Goal: Task Accomplishment & Management: Manage account settings

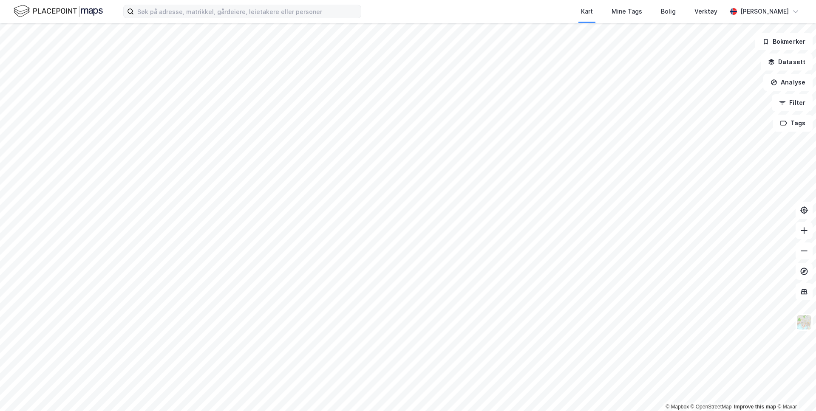
click at [354, 16] on div "Kart Mine Tags Bolig Verktøy [PERSON_NAME] © Mapbox © OpenStreetMap Improve thi…" at bounding box center [408, 205] width 816 height 411
click at [792, 82] on button "Analyse" at bounding box center [787, 82] width 49 height 17
click at [698, 103] on div "Tegn område" at bounding box center [714, 100] width 74 height 7
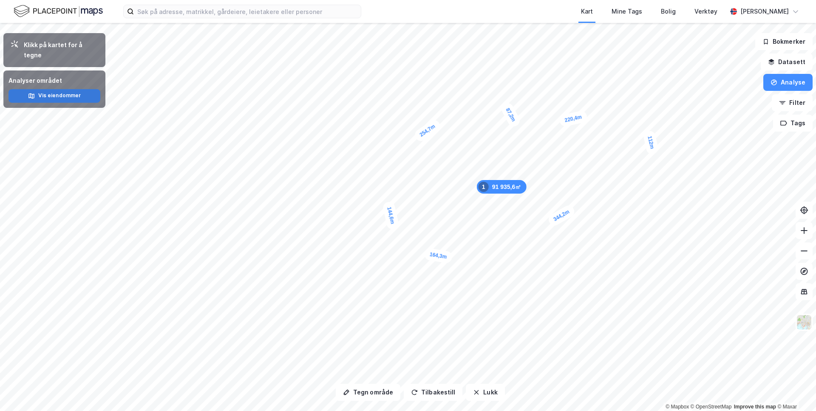
click at [76, 90] on button "Vis eiendommer" at bounding box center [54, 96] width 92 height 14
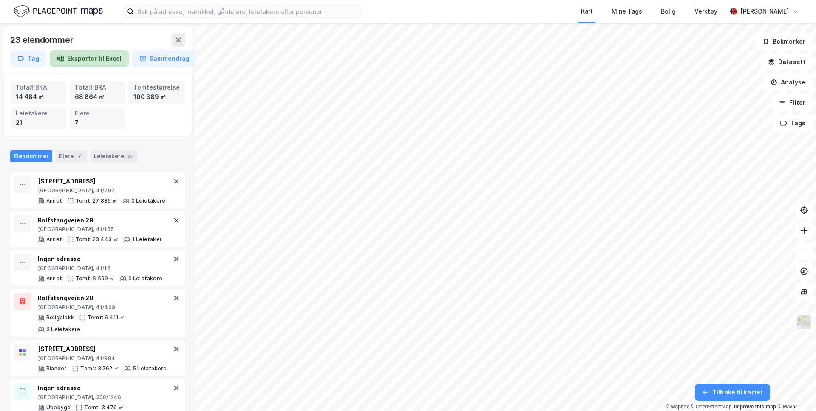
click at [93, 59] on button "Eksporter til Excel" at bounding box center [89, 58] width 79 height 17
click at [30, 61] on button "Tag" at bounding box center [28, 58] width 36 height 17
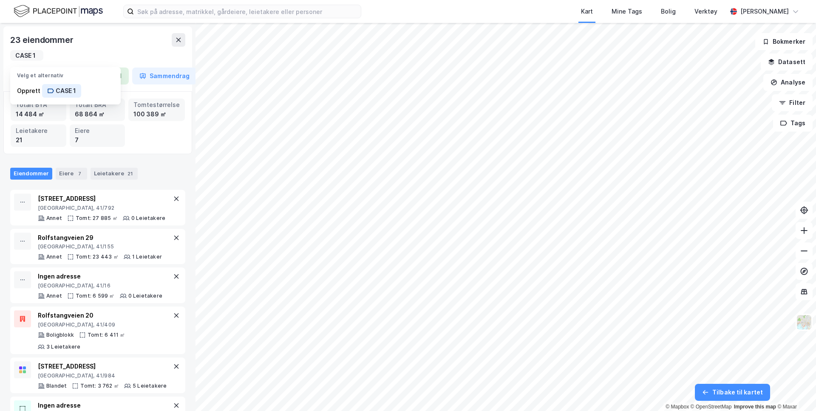
type input "CASE 1"
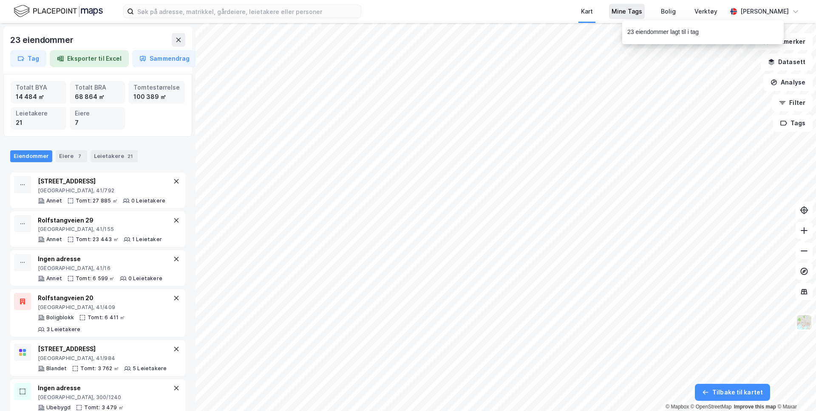
click at [619, 14] on div "Mine Tags" at bounding box center [626, 11] width 31 height 10
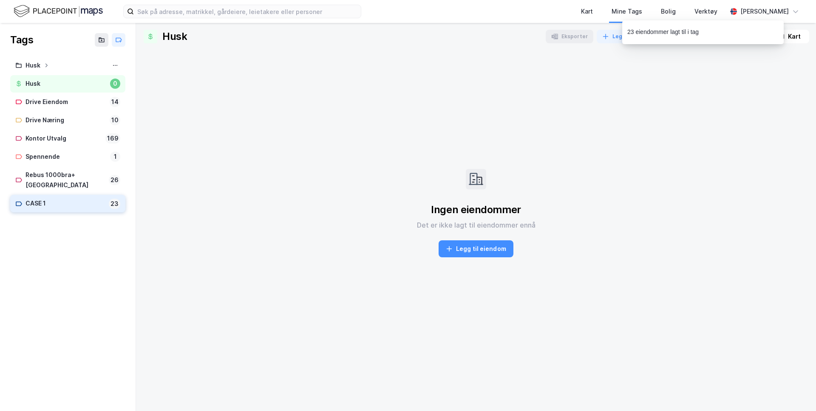
click at [53, 198] on div "CASE 1" at bounding box center [65, 203] width 80 height 11
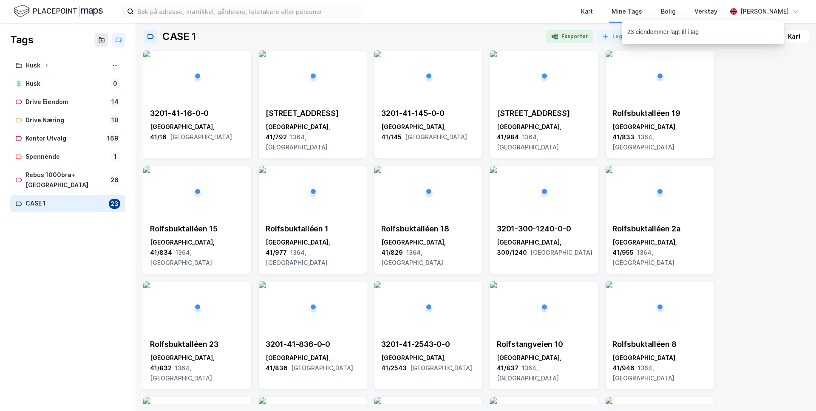
click at [738, 78] on div "3201-41-16-0-0 [GEOGRAPHIC_DATA], 41/16 Akershus Snarøyveien 54 [GEOGRAPHIC_DAT…" at bounding box center [476, 335] width 666 height 571
click at [671, 31] on div "23 eiendommer lagt til i tag" at bounding box center [662, 32] width 71 height 10
click at [752, 34] on div "Tabell" at bounding box center [752, 36] width 19 height 10
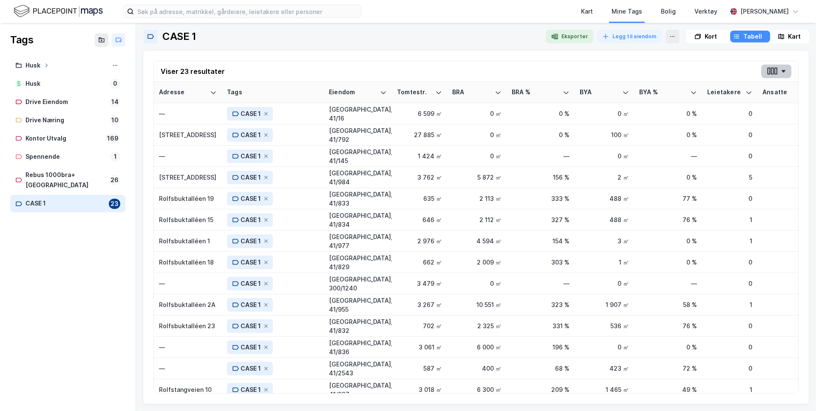
click at [779, 70] on button "button" at bounding box center [776, 72] width 30 height 14
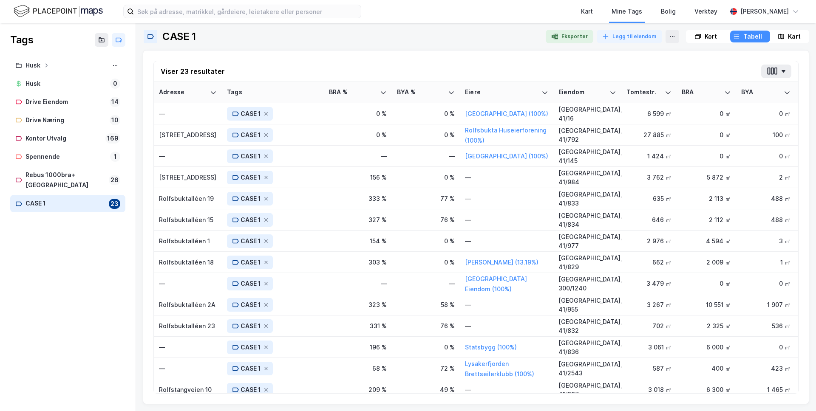
click at [464, 51] on div "Viser 23 resultater Adresse Tags BRA % BYA % [PERSON_NAME]. BRA BYA Leietakere …" at bounding box center [476, 227] width 666 height 354
click at [778, 68] on button "button" at bounding box center [776, 72] width 30 height 14
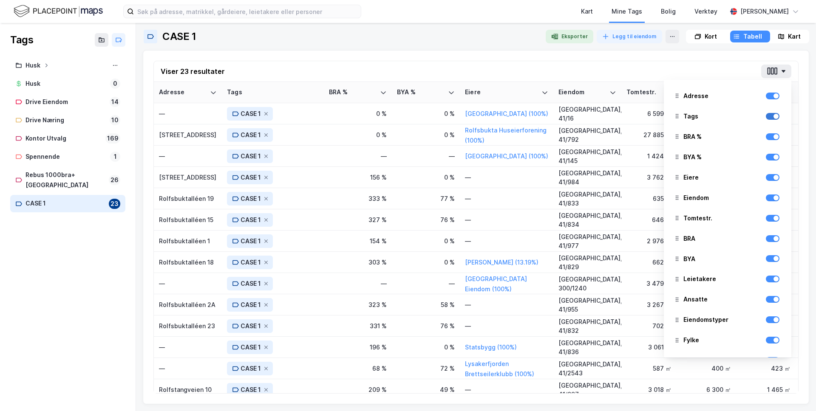
click at [774, 119] on div at bounding box center [773, 116] width 14 height 7
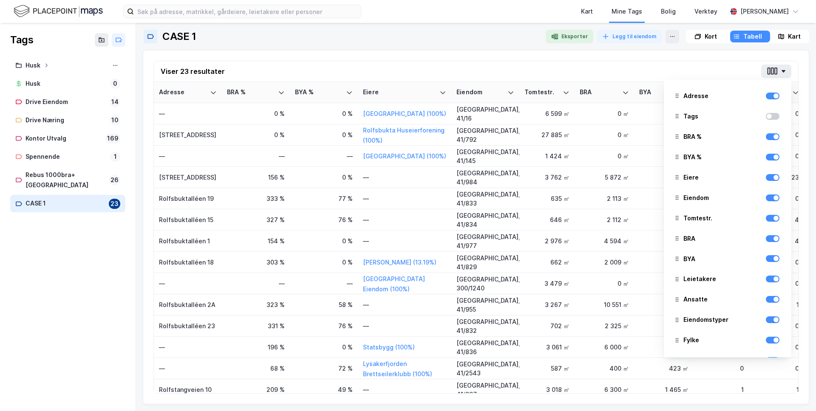
click at [591, 63] on div "Viser 23 resultater Adresse Tags BRA % BYA % [PERSON_NAME]. BRA BYA Leietakere …" at bounding box center [476, 71] width 644 height 21
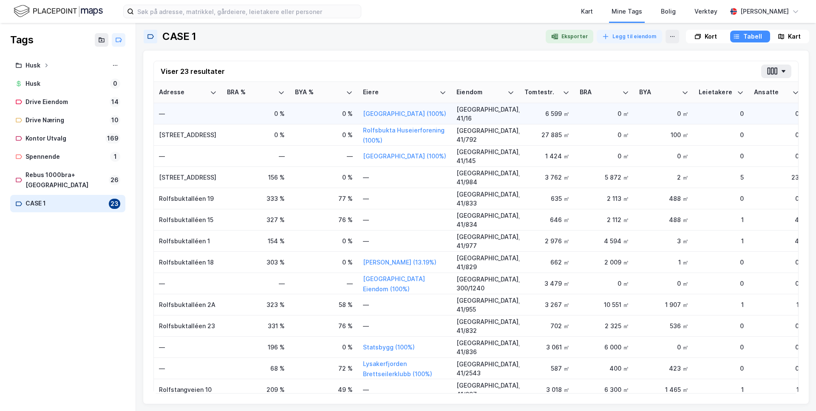
click at [186, 111] on div "—" at bounding box center [188, 113] width 58 height 9
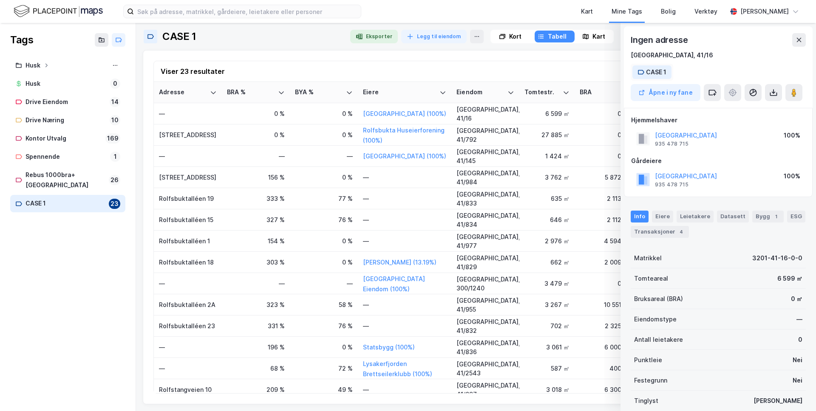
click at [664, 72] on div "CASE 1" at bounding box center [656, 72] width 20 height 10
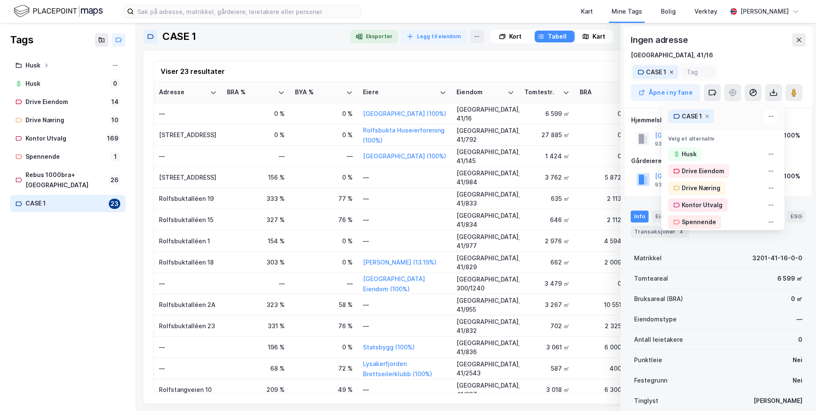
click at [672, 74] on icon at bounding box center [671, 72] width 3 height 3
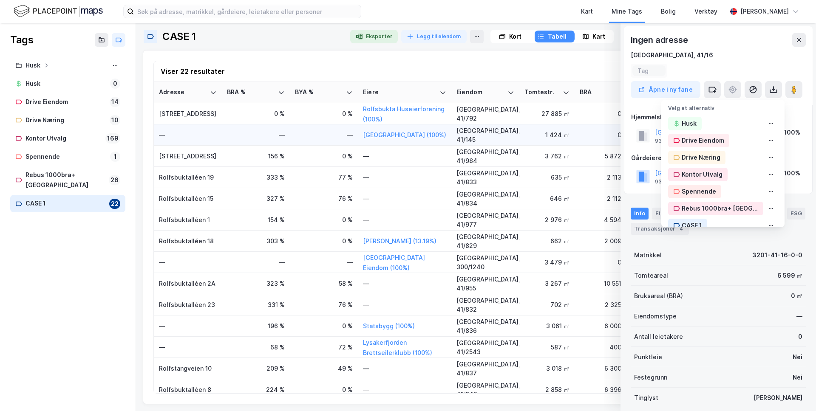
click at [196, 136] on div "—" at bounding box center [188, 134] width 58 height 9
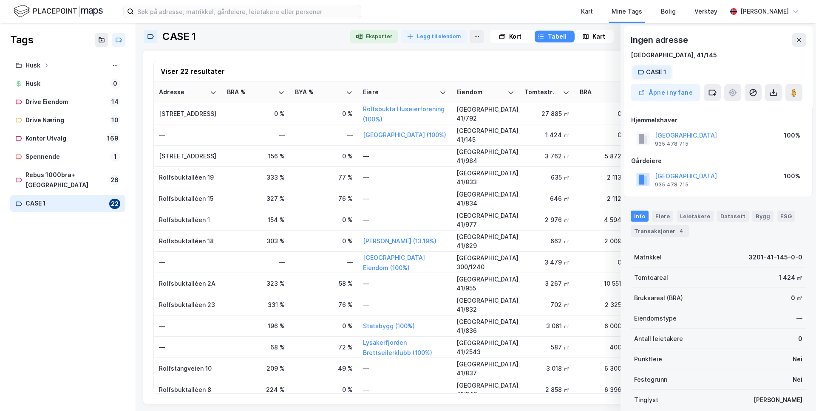
click at [652, 73] on div "CASE 1" at bounding box center [656, 72] width 20 height 10
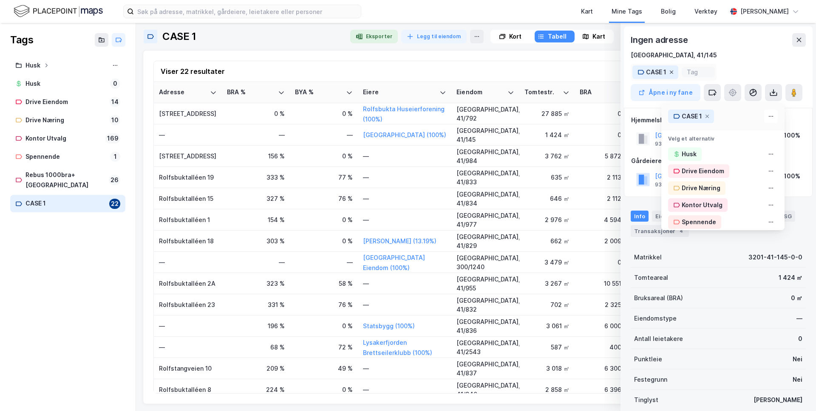
click at [673, 72] on icon at bounding box center [671, 72] width 5 height 5
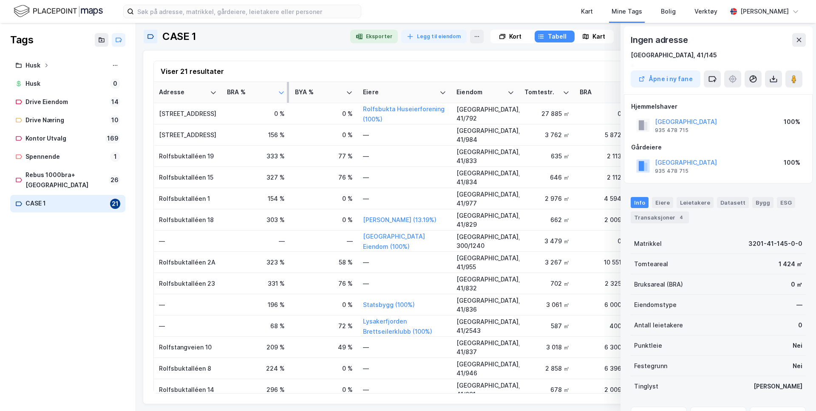
click at [280, 93] on icon at bounding box center [281, 92] width 7 height 7
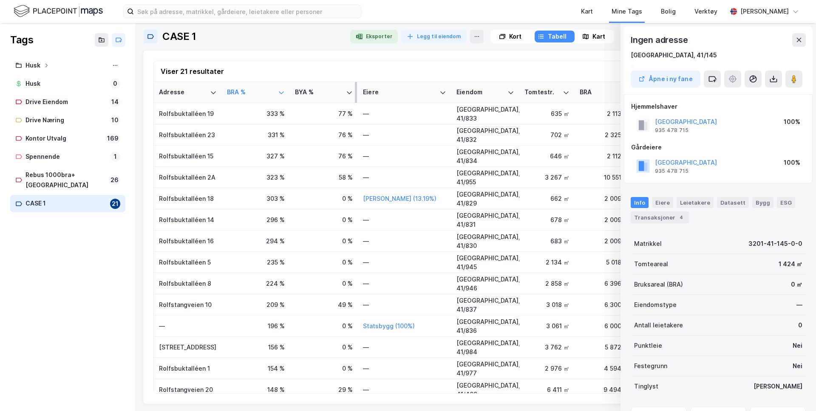
click at [318, 102] on th "BYA %" at bounding box center [324, 92] width 68 height 21
click at [388, 45] on div "CASE 1 Eksporter Legg til eiendom Kort Tabell Kart Viser 21 resultater Adresse …" at bounding box center [476, 217] width 666 height 375
click at [440, 79] on div "Viser 21 resultater" at bounding box center [476, 71] width 644 height 21
click at [801, 41] on icon at bounding box center [798, 40] width 7 height 7
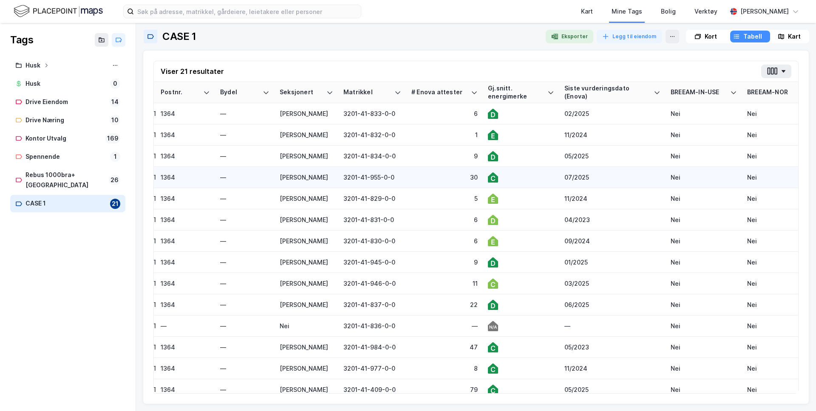
scroll to position [0, 1051]
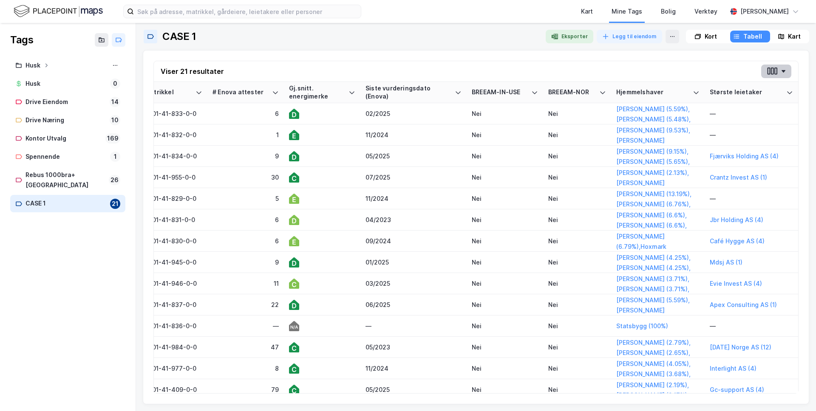
click at [788, 68] on button "button" at bounding box center [776, 72] width 30 height 14
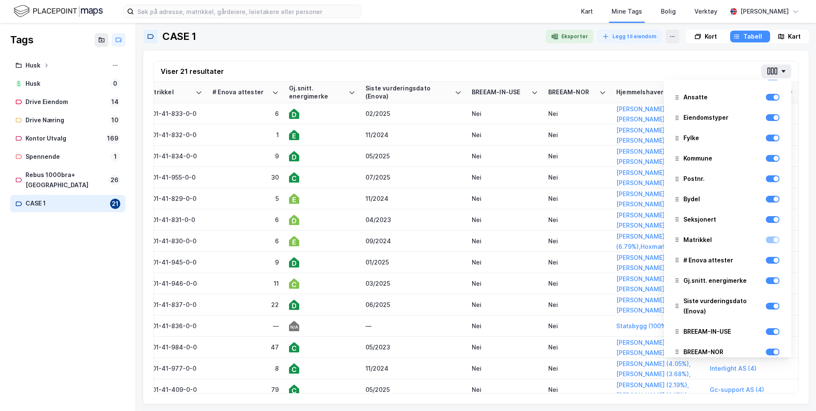
scroll to position [253, 0]
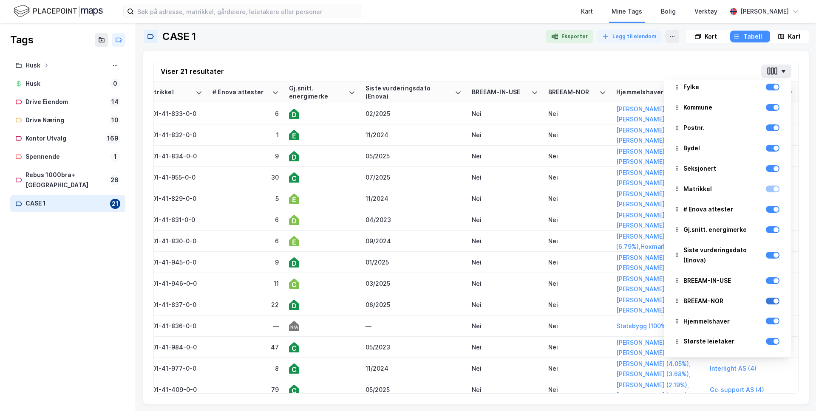
click at [771, 301] on div at bounding box center [773, 301] width 14 height 7
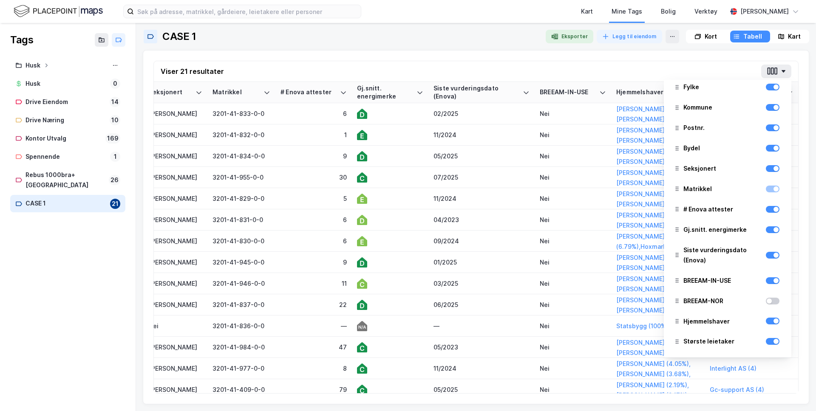
click at [774, 286] on div "BREEAM-IN-USE" at bounding box center [727, 280] width 114 height 19
click at [775, 280] on div at bounding box center [775, 280] width 5 height 5
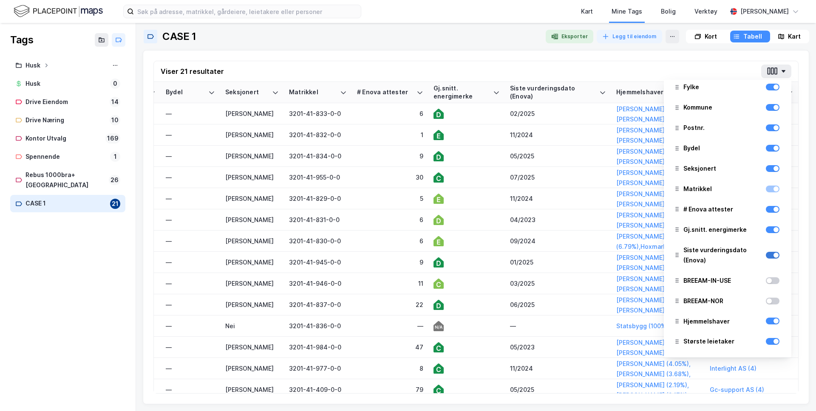
click at [775, 255] on div at bounding box center [775, 255] width 5 height 5
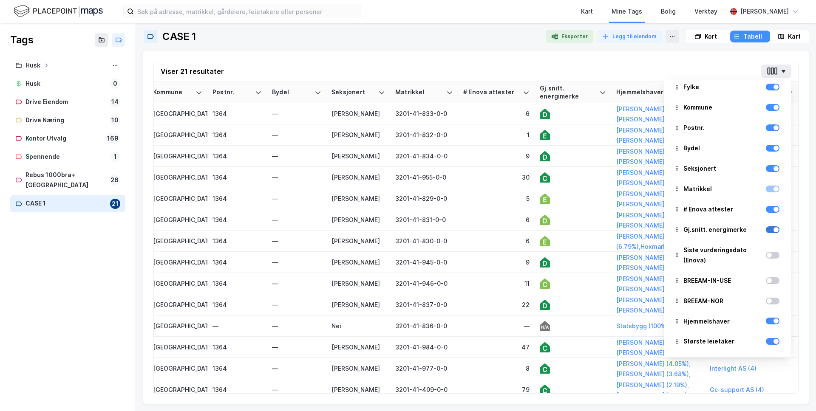
click at [774, 229] on div at bounding box center [775, 229] width 5 height 5
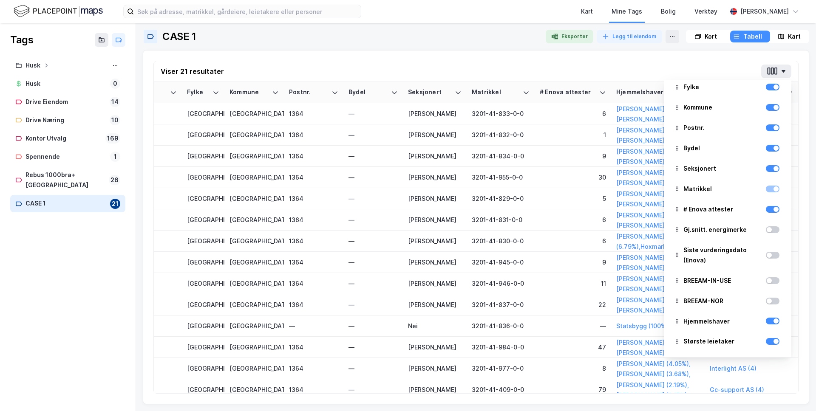
click at [696, 57] on div "Viser 21 resultater Adresse Tags BRA % BYA % [PERSON_NAME]. BRA BYA Leietakere …" at bounding box center [476, 227] width 666 height 354
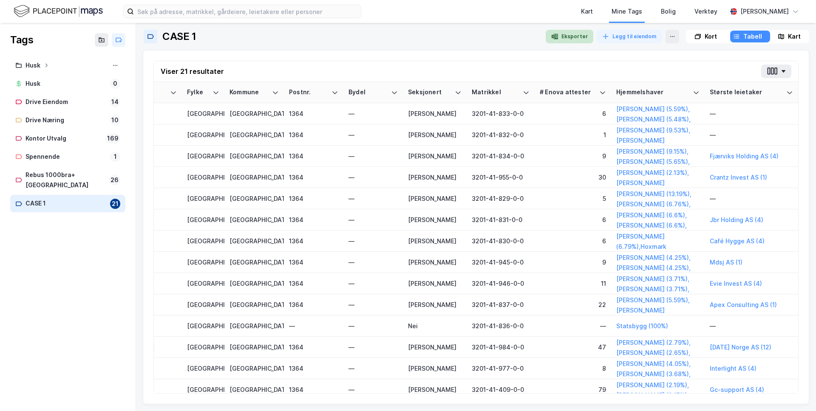
click at [579, 35] on button "Eksporter" at bounding box center [570, 37] width 48 height 14
click at [396, 39] on div at bounding box center [377, 37] width 323 height 14
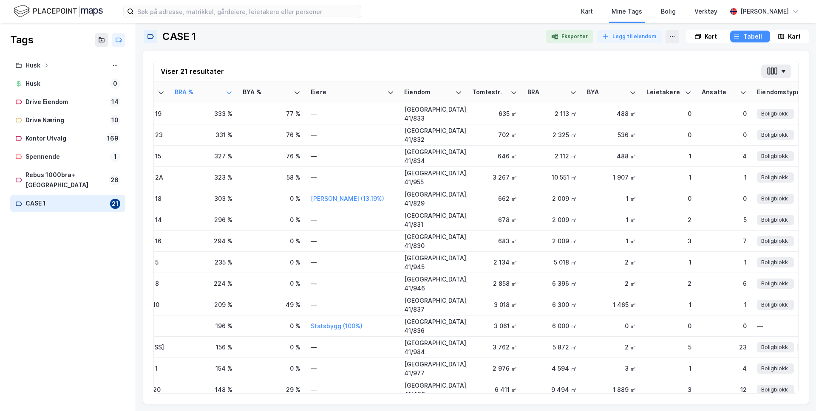
scroll to position [0, 0]
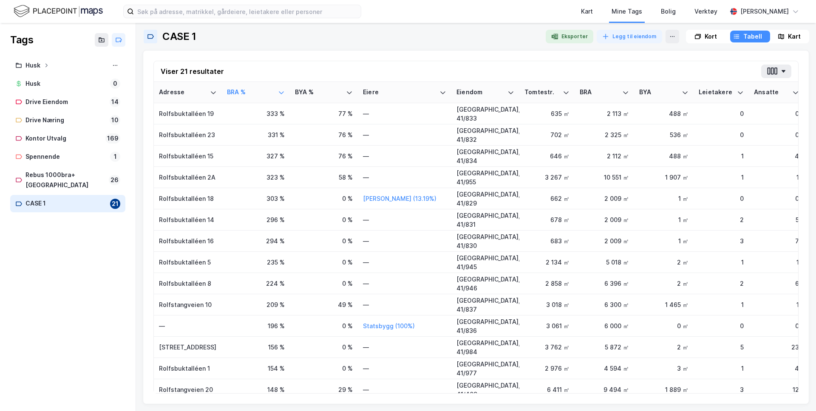
click at [383, 41] on div at bounding box center [377, 37] width 323 height 14
click at [586, 11] on div "Kart" at bounding box center [587, 11] width 12 height 10
